Goal: Navigation & Orientation: Find specific page/section

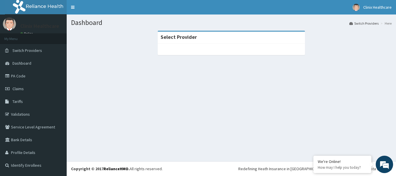
click at [206, 46] on div at bounding box center [231, 49] width 147 height 12
click at [17, 79] on link "PA Code" at bounding box center [33, 76] width 67 height 13
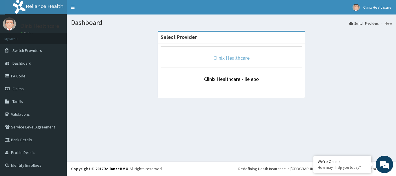
click at [246, 58] on link "Clinix Healthcare" at bounding box center [231, 57] width 36 height 7
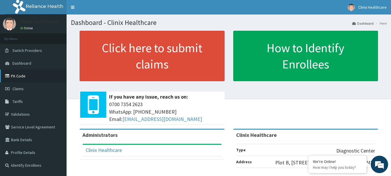
click at [15, 78] on link "PA Code" at bounding box center [33, 76] width 67 height 13
